Goal: Task Accomplishment & Management: Use online tool/utility

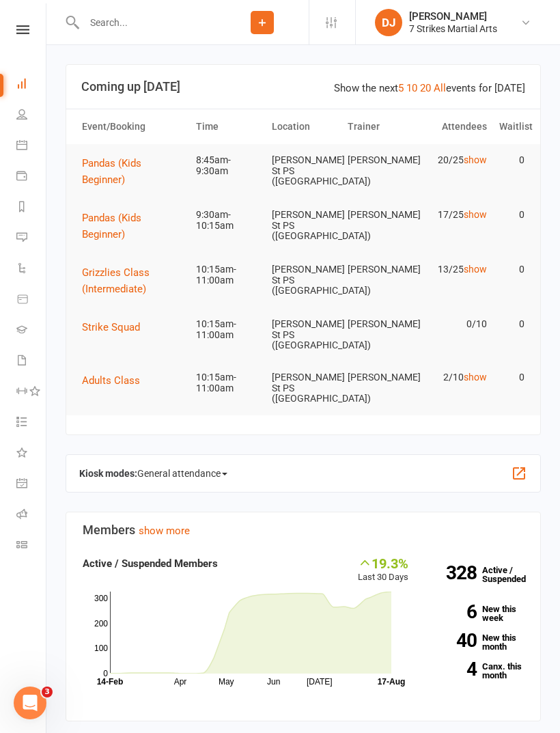
click at [22, 512] on icon at bounding box center [21, 513] width 11 height 11
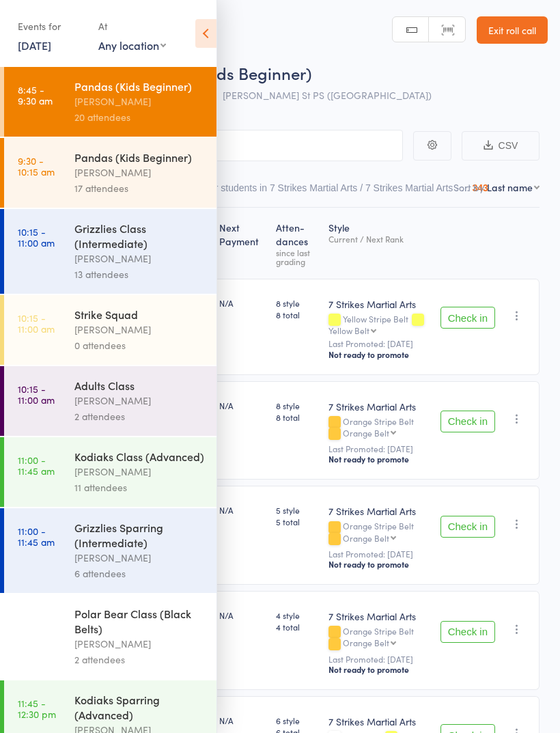
click at [212, 40] on icon at bounding box center [205, 33] width 21 height 29
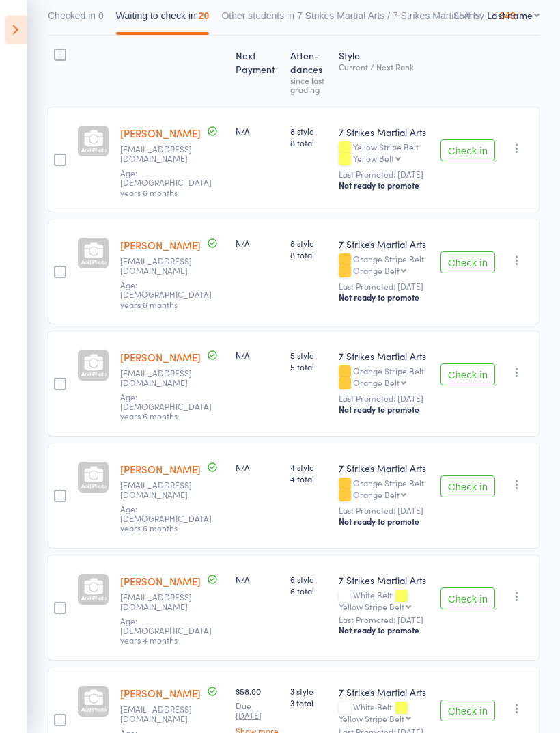
scroll to position [171, 0]
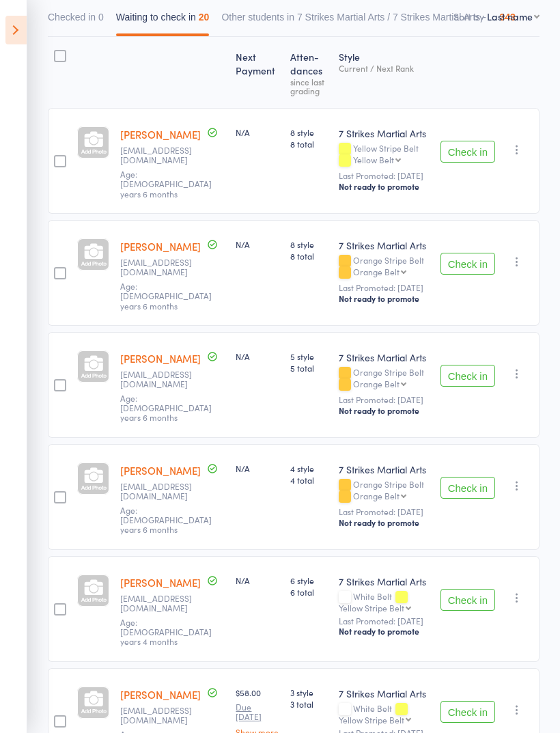
click at [476, 384] on button "Check in" at bounding box center [467, 376] width 55 height 22
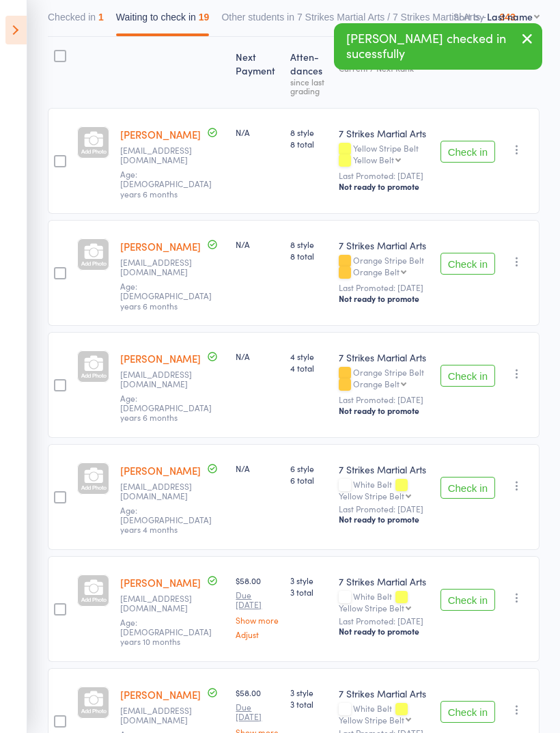
click at [472, 379] on button "Check in" at bounding box center [467, 376] width 55 height 22
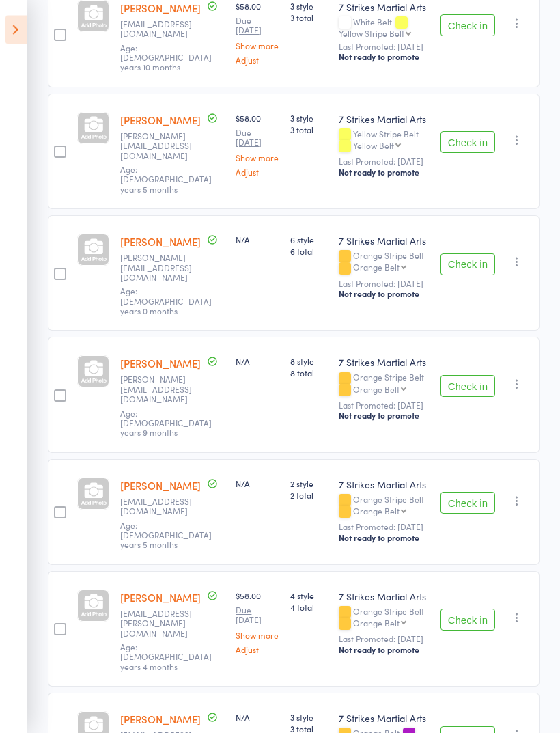
scroll to position [748, 0]
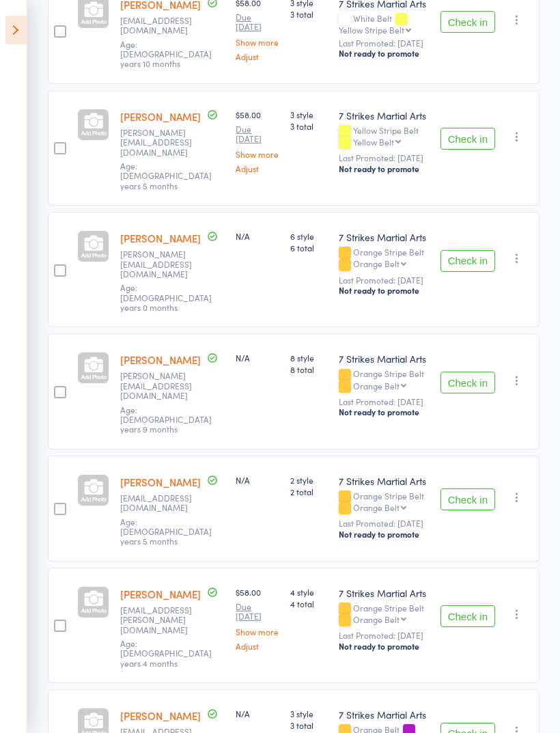
click at [468, 488] on button "Check in" at bounding box center [467, 499] width 55 height 22
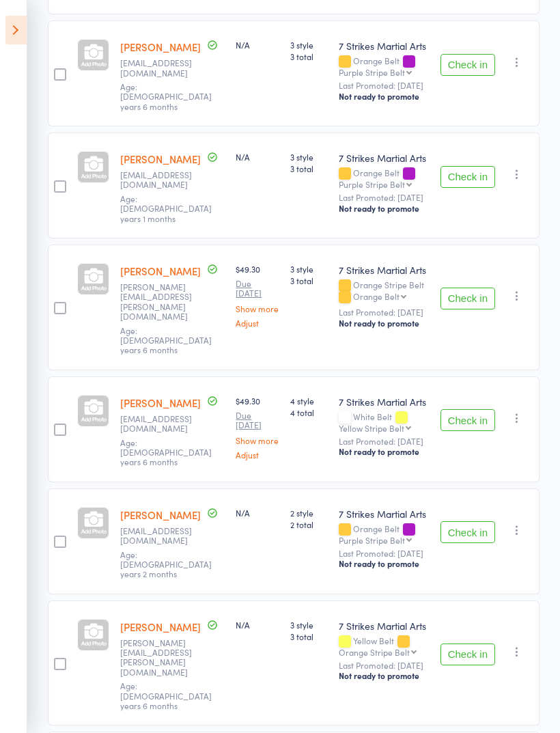
scroll to position [1292, 0]
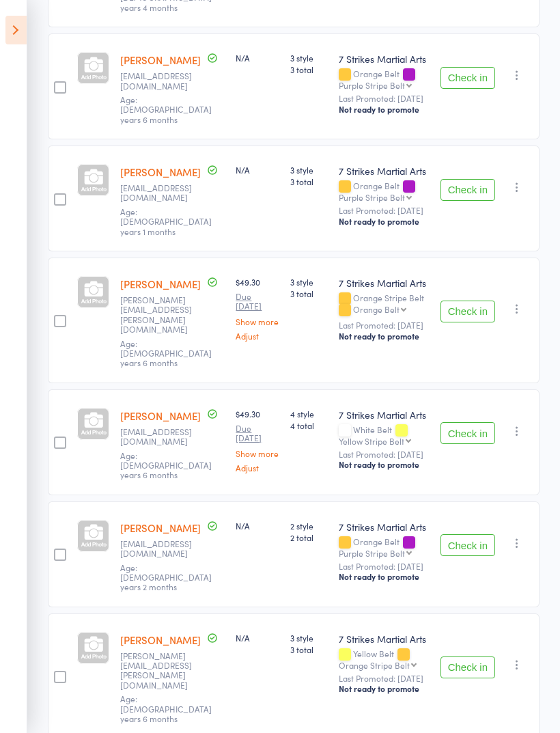
click at [477, 534] on button "Check in" at bounding box center [467, 545] width 55 height 22
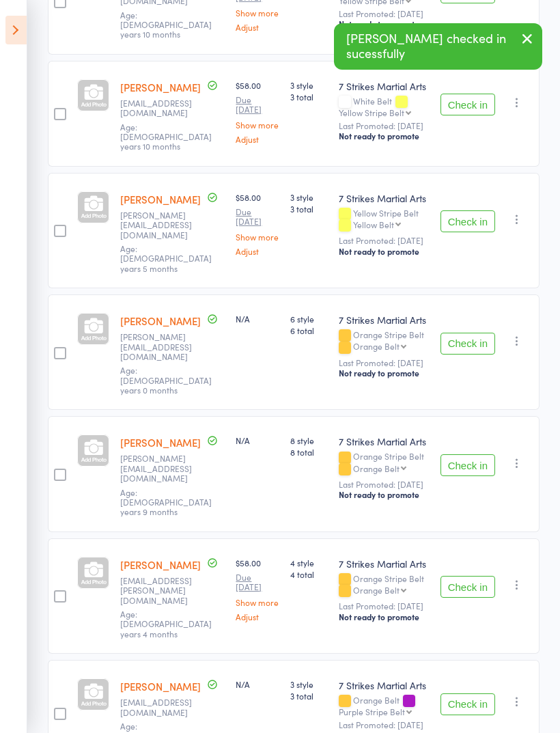
scroll to position [664, 0]
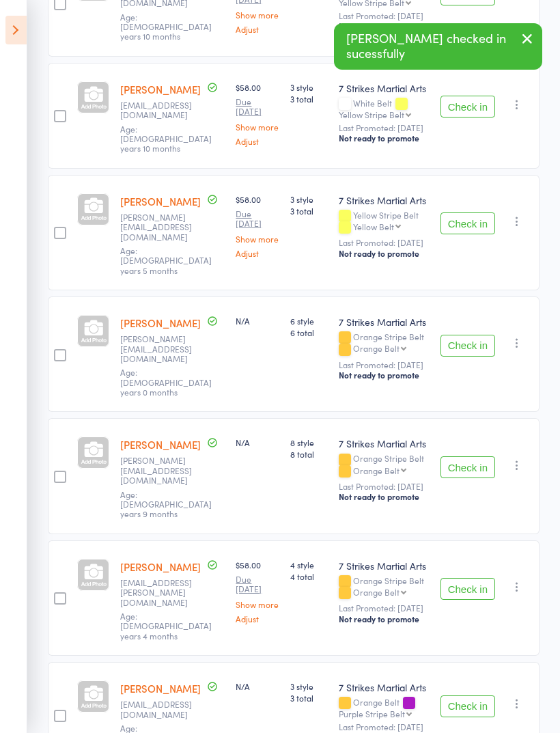
click at [472, 335] on button "Check in" at bounding box center [467, 346] width 55 height 22
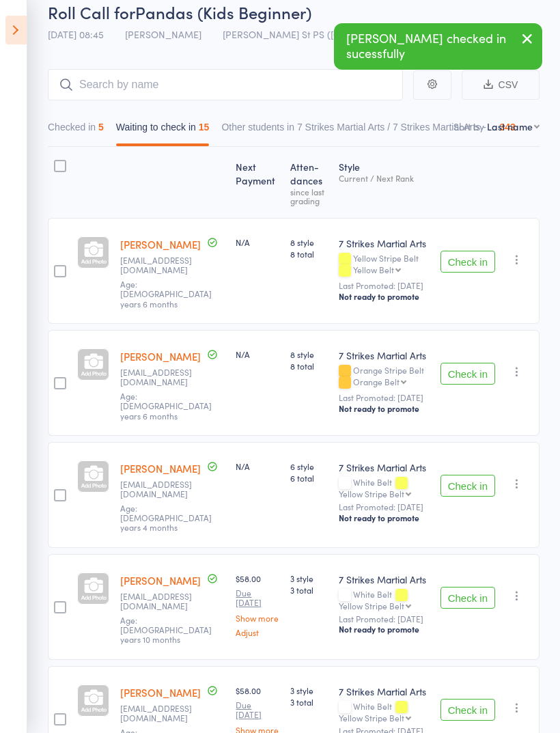
scroll to position [0, 0]
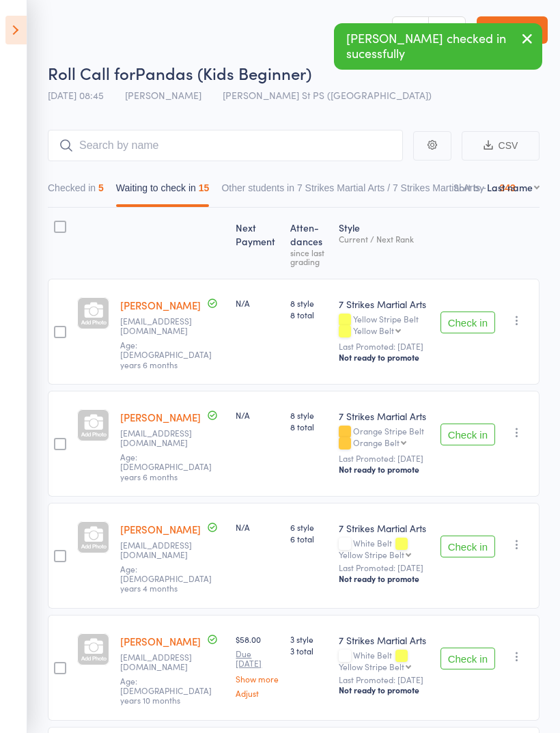
click at [533, 190] on select "First name Last name Birthday [DATE]? Behind on payments? Check in time Next pa…" at bounding box center [513, 187] width 53 height 14
select select "0"
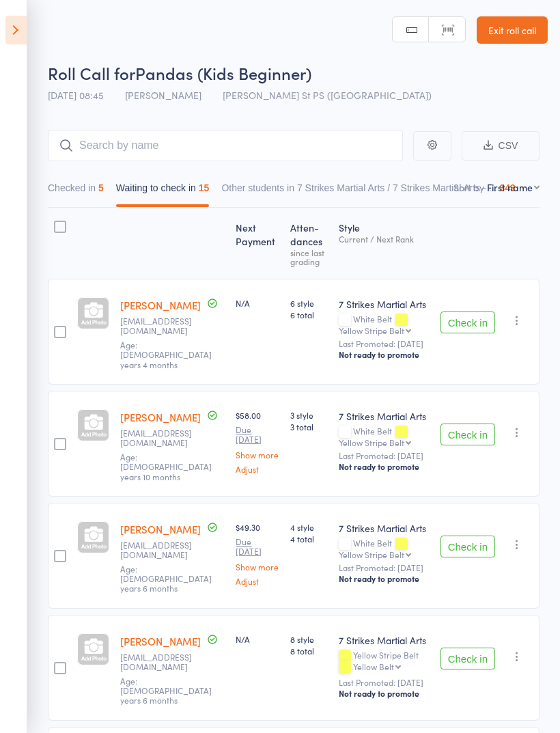
click at [90, 198] on button "Checked in 5" at bounding box center [76, 190] width 56 height 31
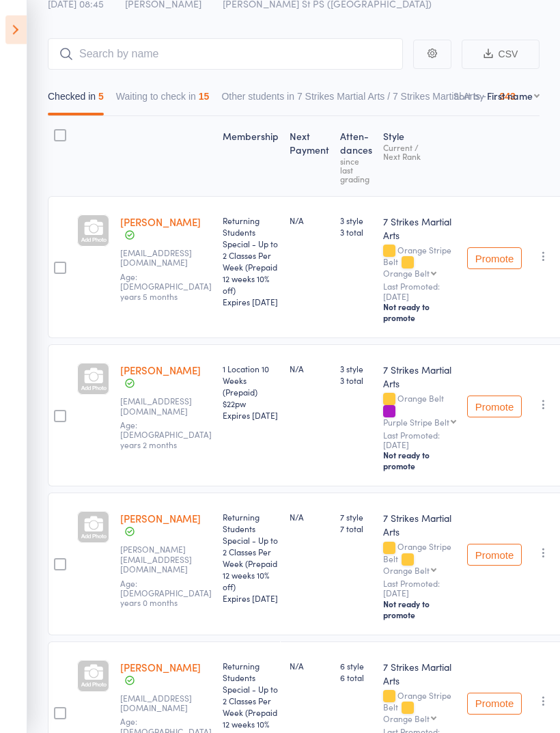
click at [541, 411] on icon "button" at bounding box center [544, 405] width 14 height 14
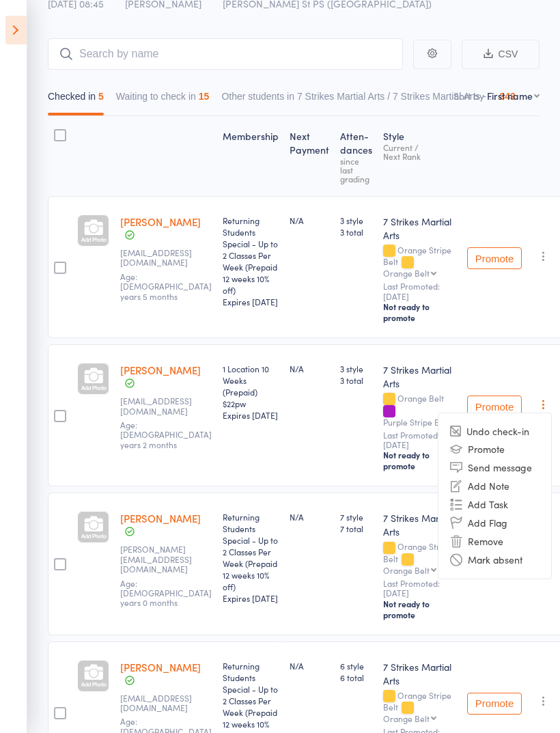
click at [511, 431] on li "Undo check-in" at bounding box center [494, 431] width 113 height 17
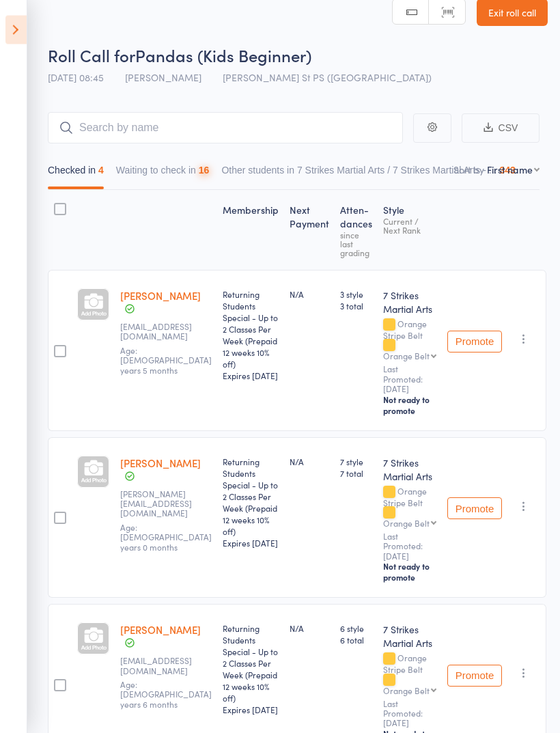
scroll to position [0, 0]
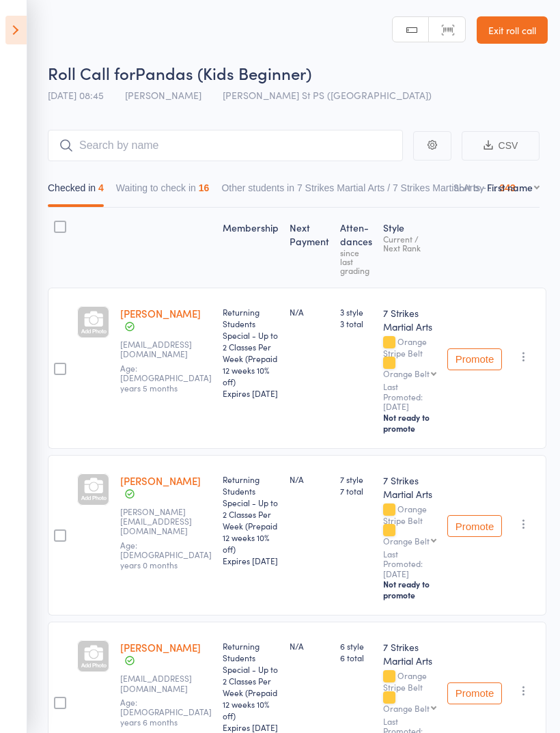
click at [202, 199] on button "Waiting to check in 16" at bounding box center [163, 190] width 94 height 31
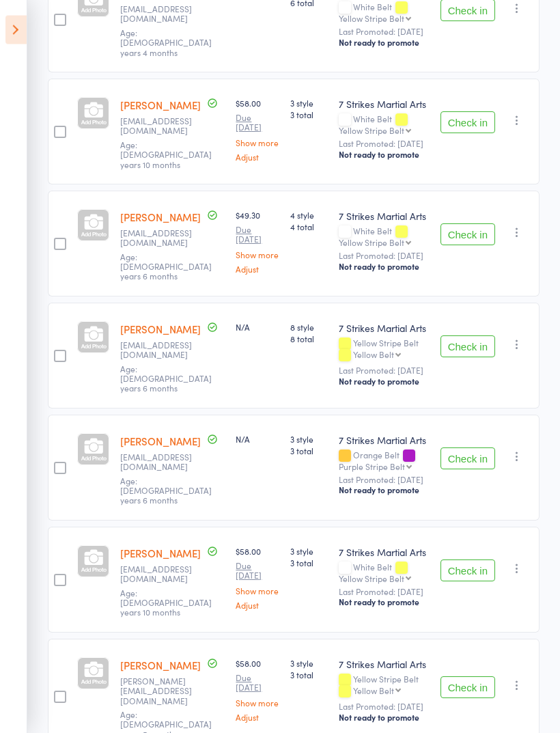
scroll to position [318, 0]
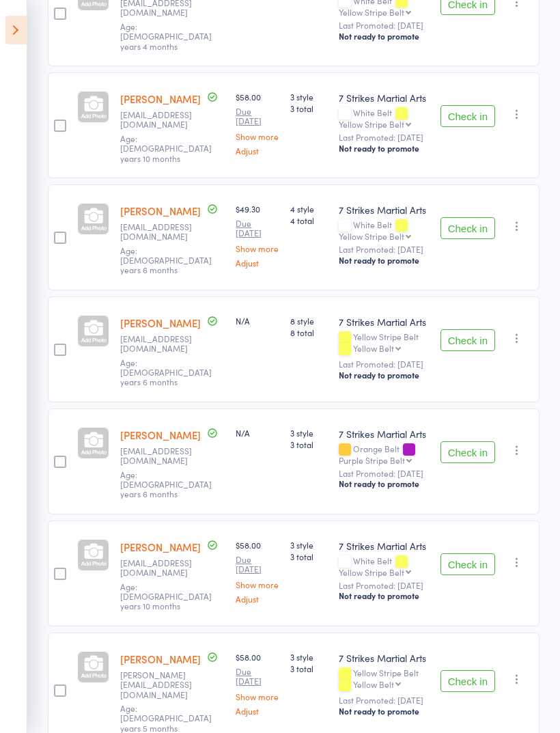
click at [466, 331] on button "Check in" at bounding box center [467, 340] width 55 height 22
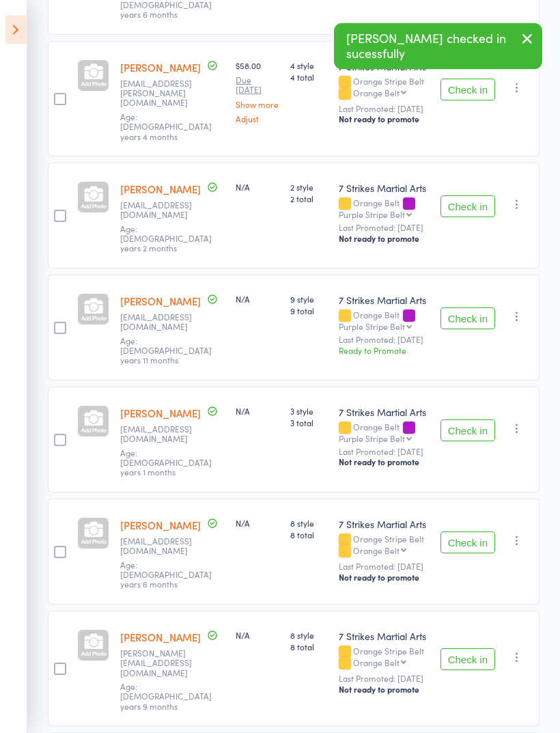
scroll to position [1216, 0]
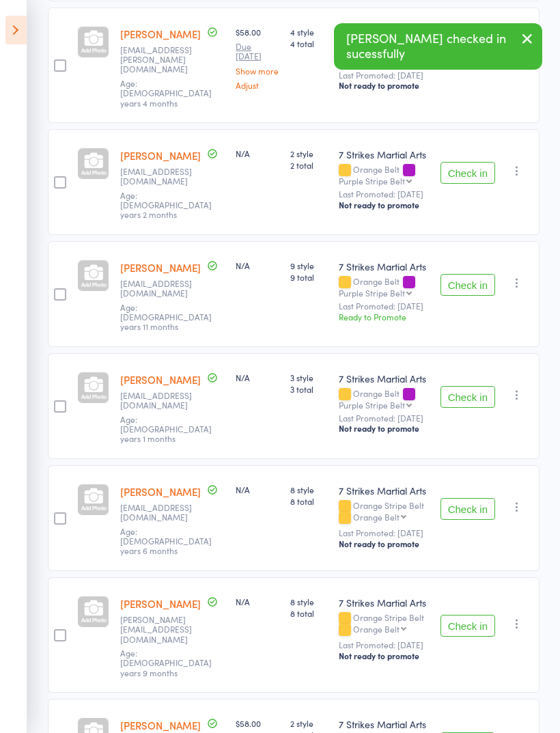
click at [479, 498] on button "Check in" at bounding box center [467, 509] width 55 height 22
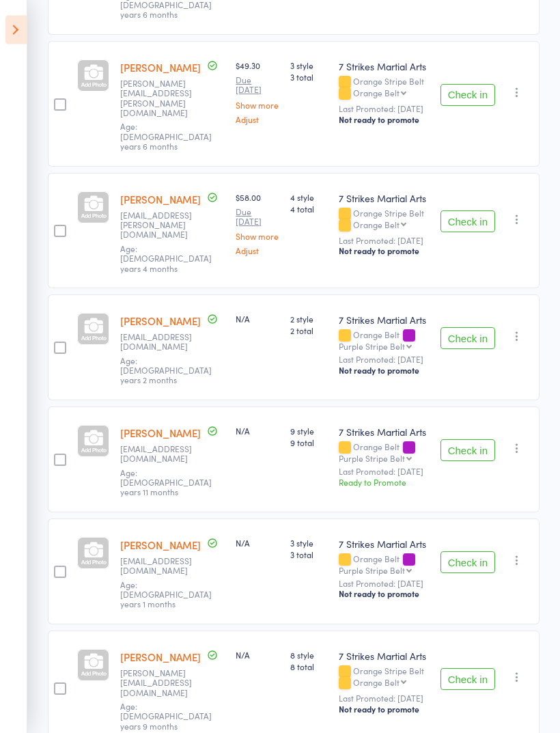
scroll to position [1101, 0]
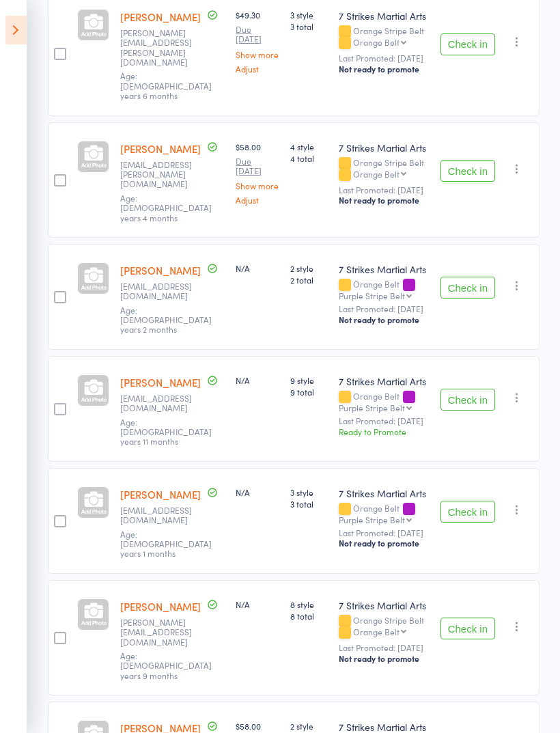
click at [470, 500] on button "Check in" at bounding box center [467, 511] width 55 height 22
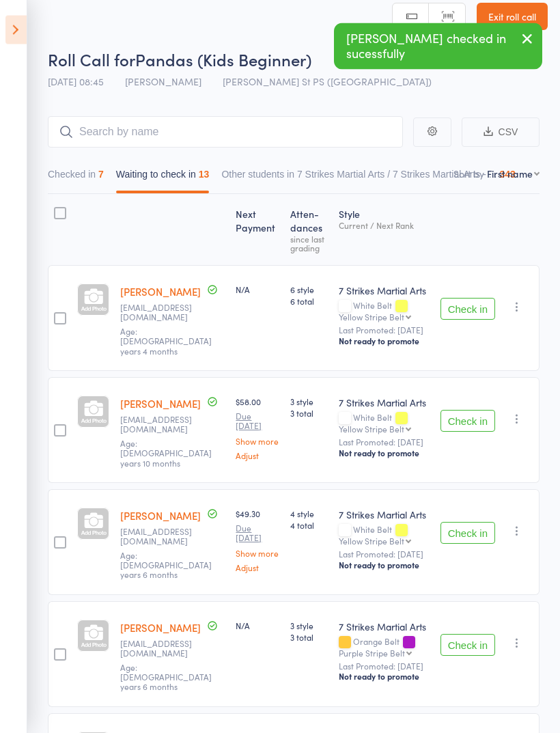
scroll to position [0, 0]
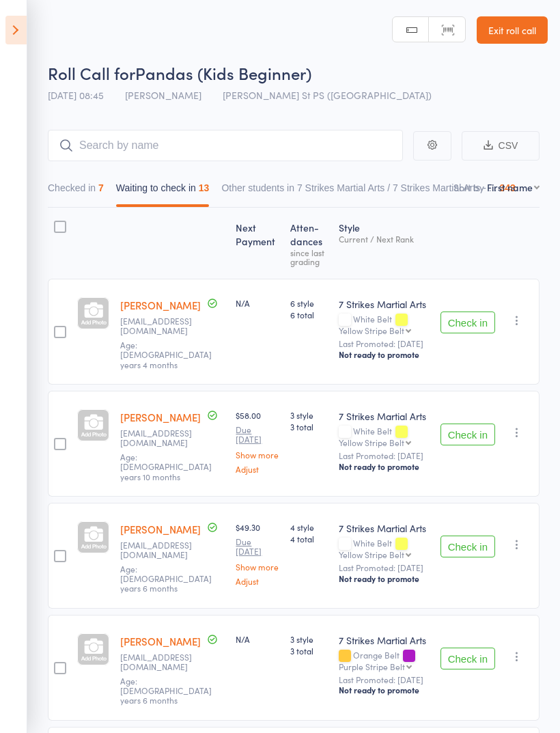
click at [79, 189] on button "Checked in 7" at bounding box center [76, 190] width 56 height 31
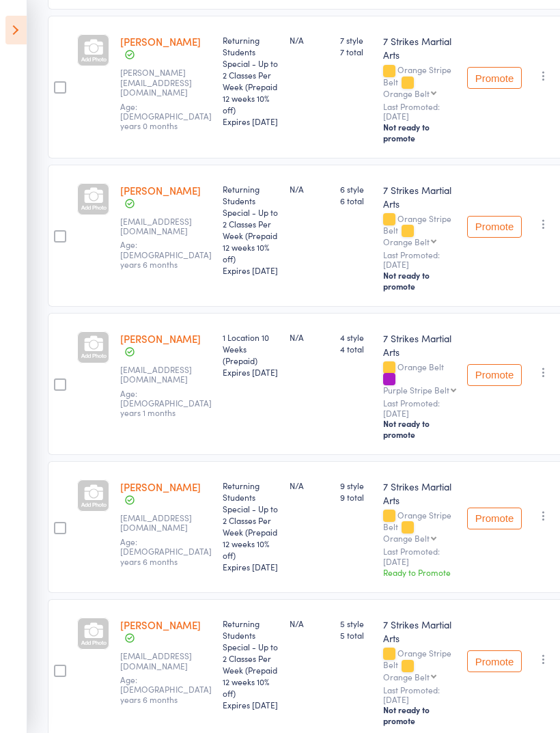
scroll to position [618, 0]
